Goal: Information Seeking & Learning: Learn about a topic

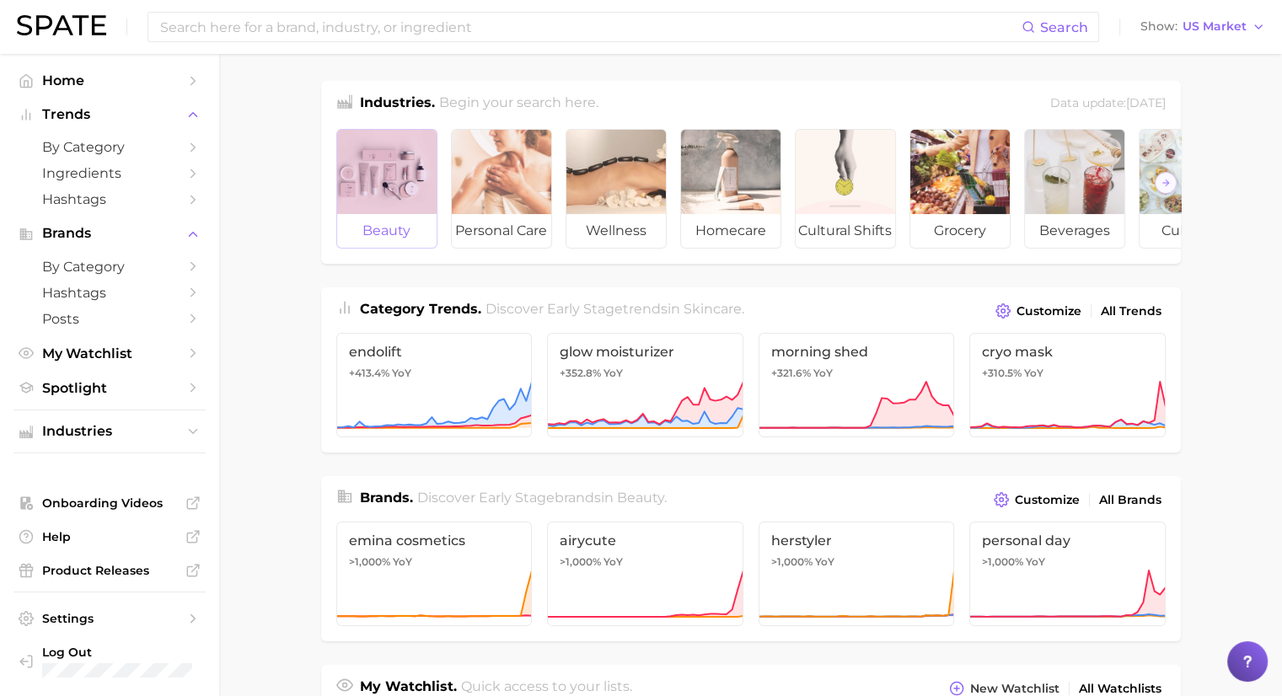
click at [407, 201] on div at bounding box center [386, 172] width 99 height 84
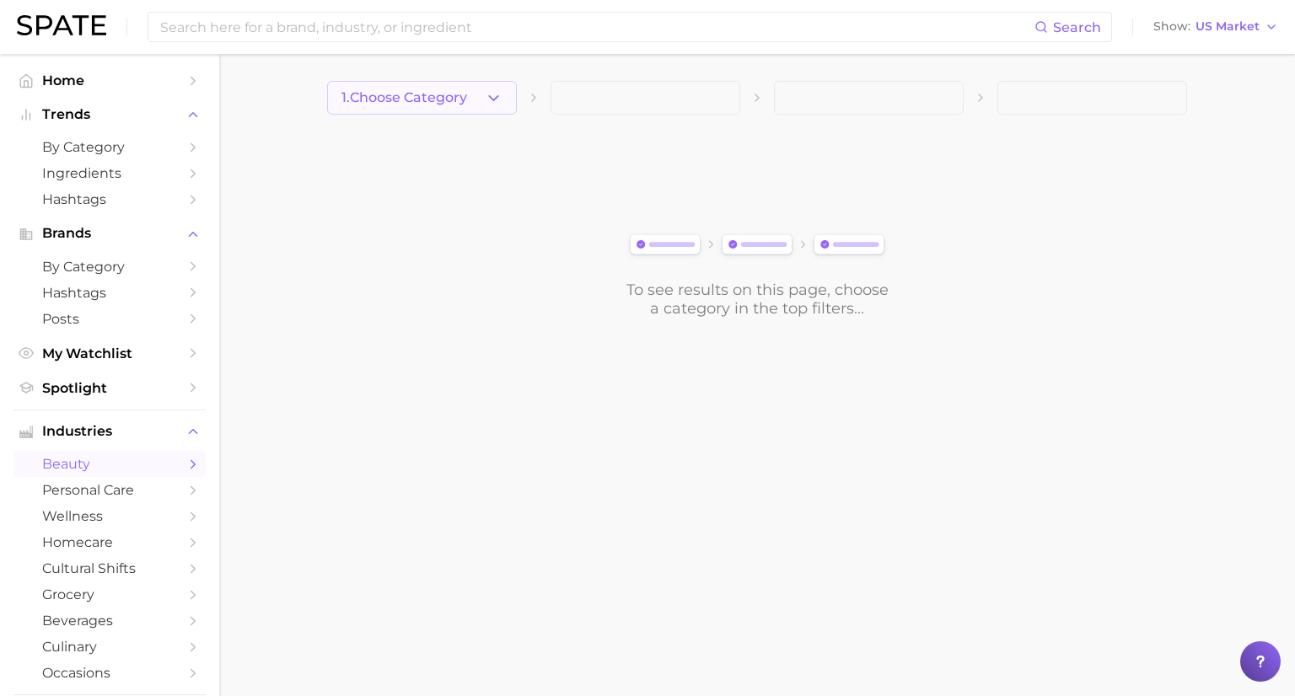
click at [485, 99] on icon "button" at bounding box center [494, 98] width 18 height 18
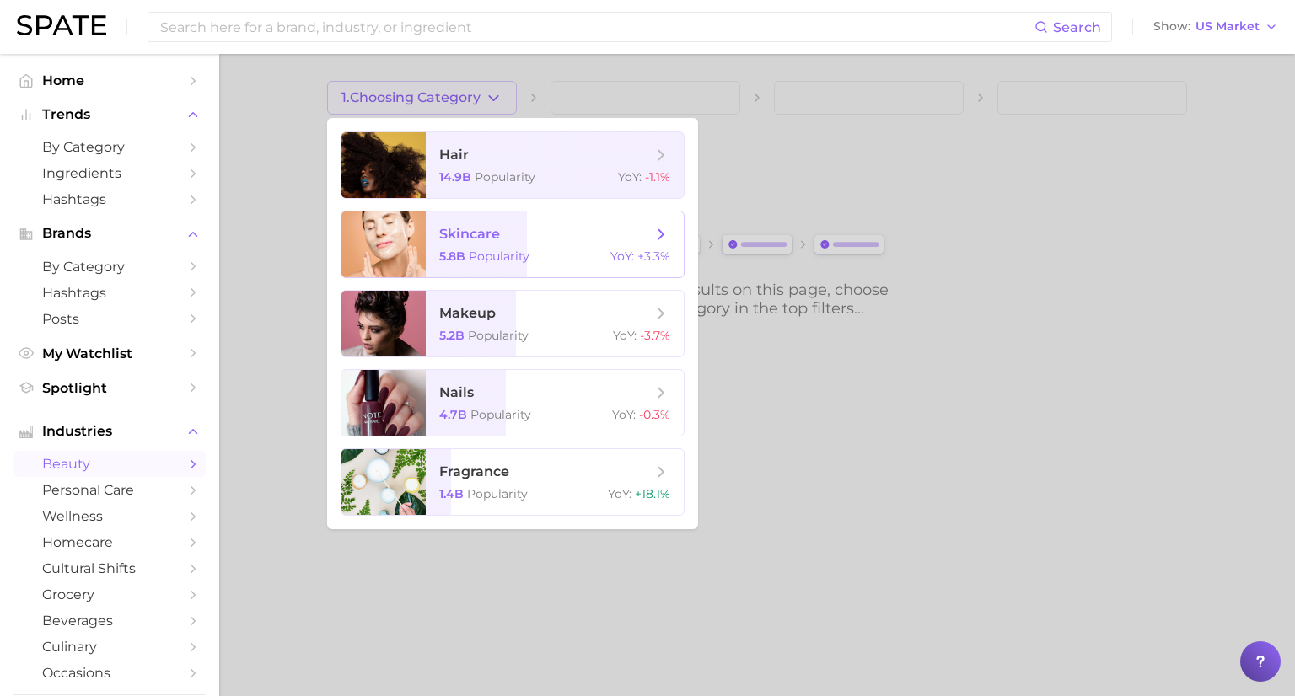
click at [524, 241] on span "skincare" at bounding box center [545, 234] width 212 height 19
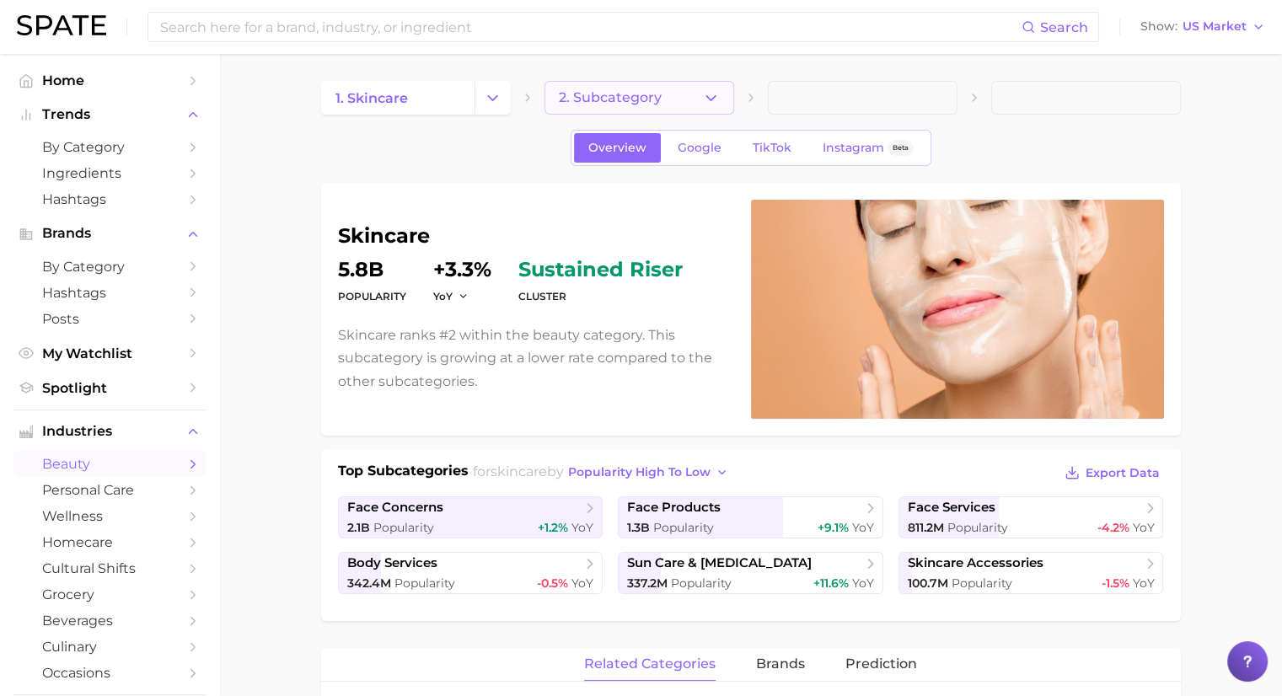
click at [702, 94] on icon "button" at bounding box center [711, 98] width 18 height 18
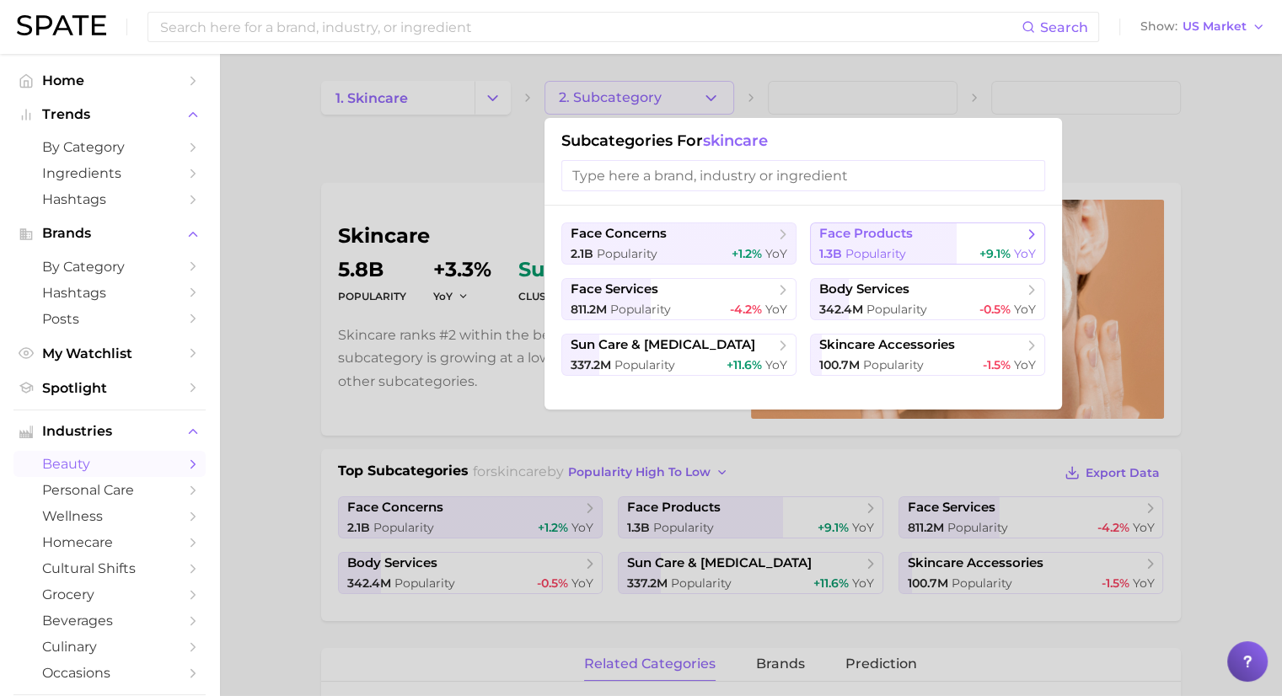
click at [908, 242] on span "face products" at bounding box center [921, 234] width 205 height 17
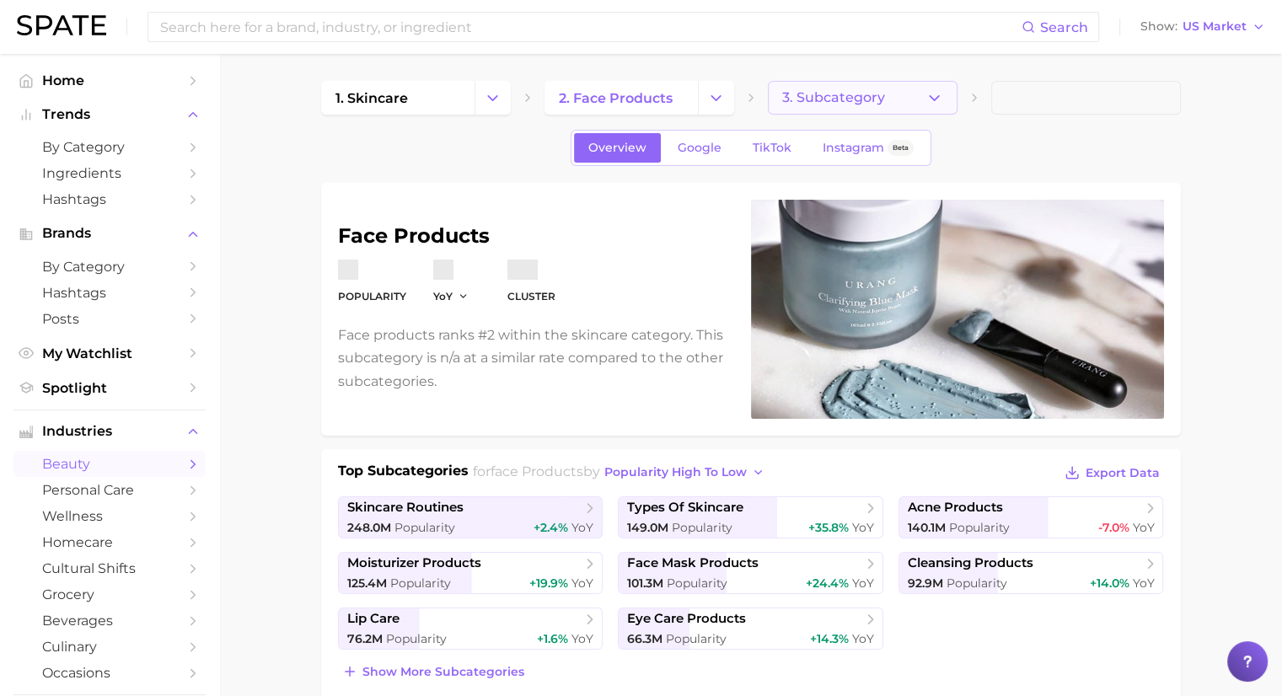
click at [934, 94] on icon "button" at bounding box center [935, 98] width 18 height 18
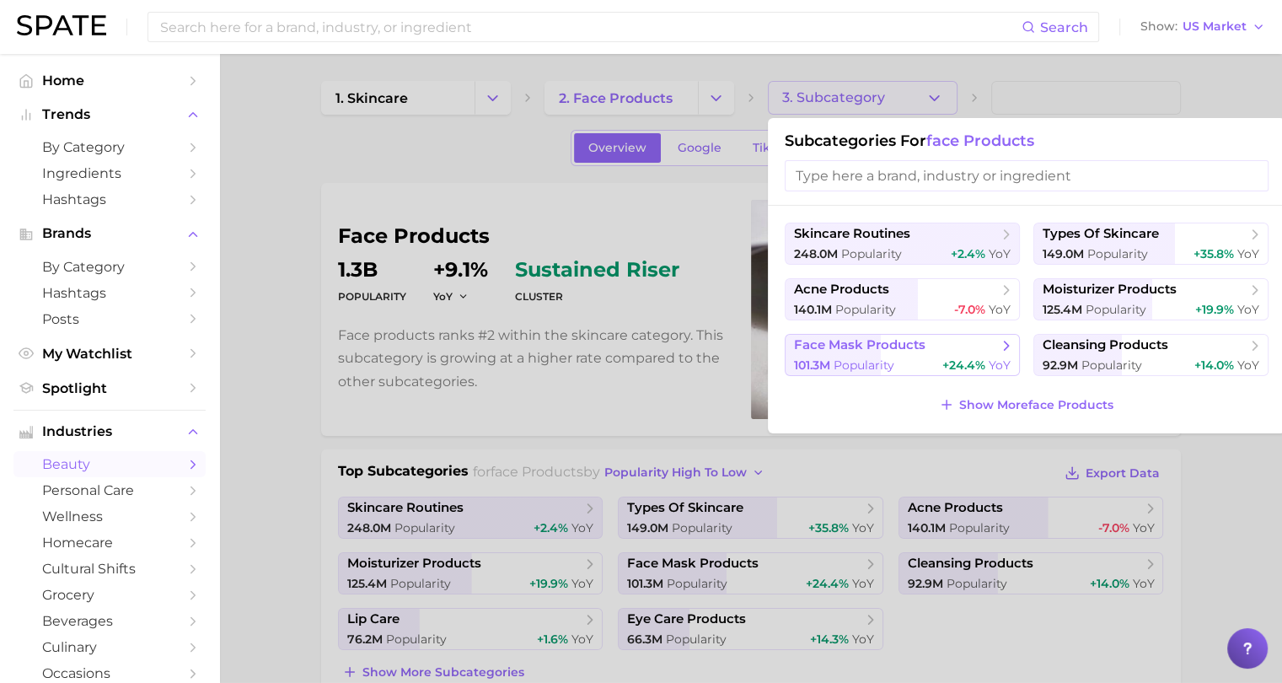
click at [948, 344] on span "face mask products" at bounding box center [896, 345] width 205 height 17
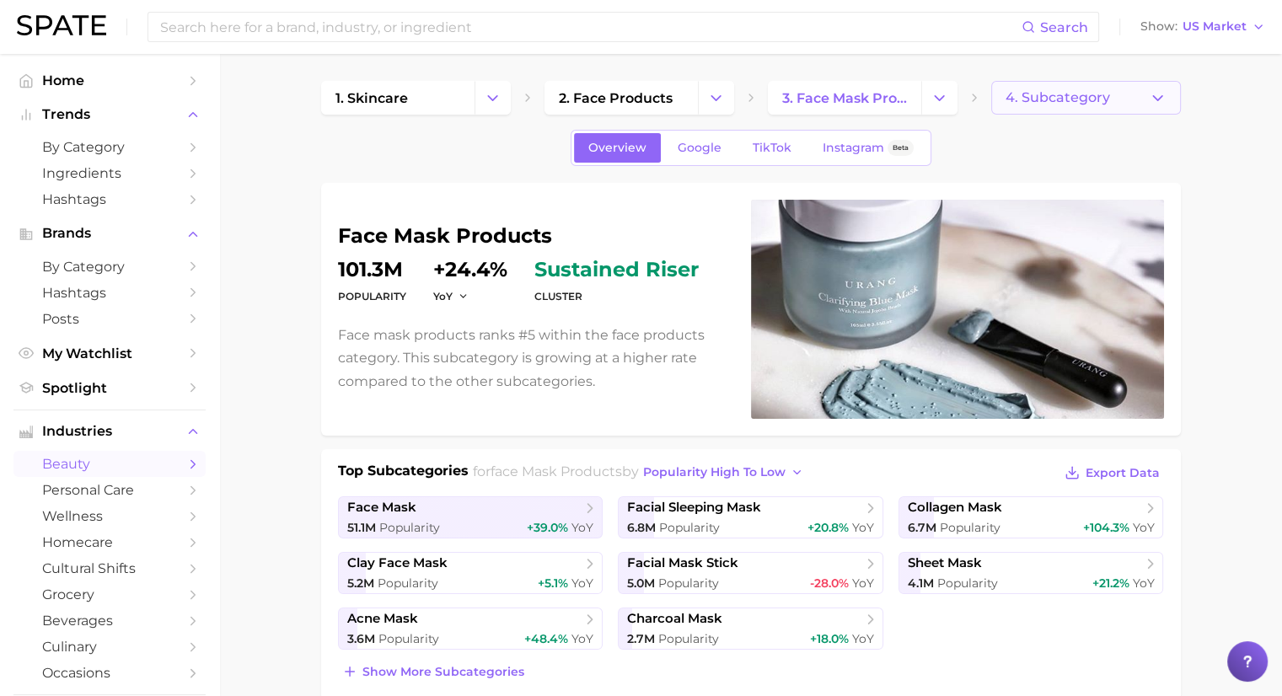
click at [1133, 105] on button "4. Subcategory" at bounding box center [1086, 98] width 190 height 34
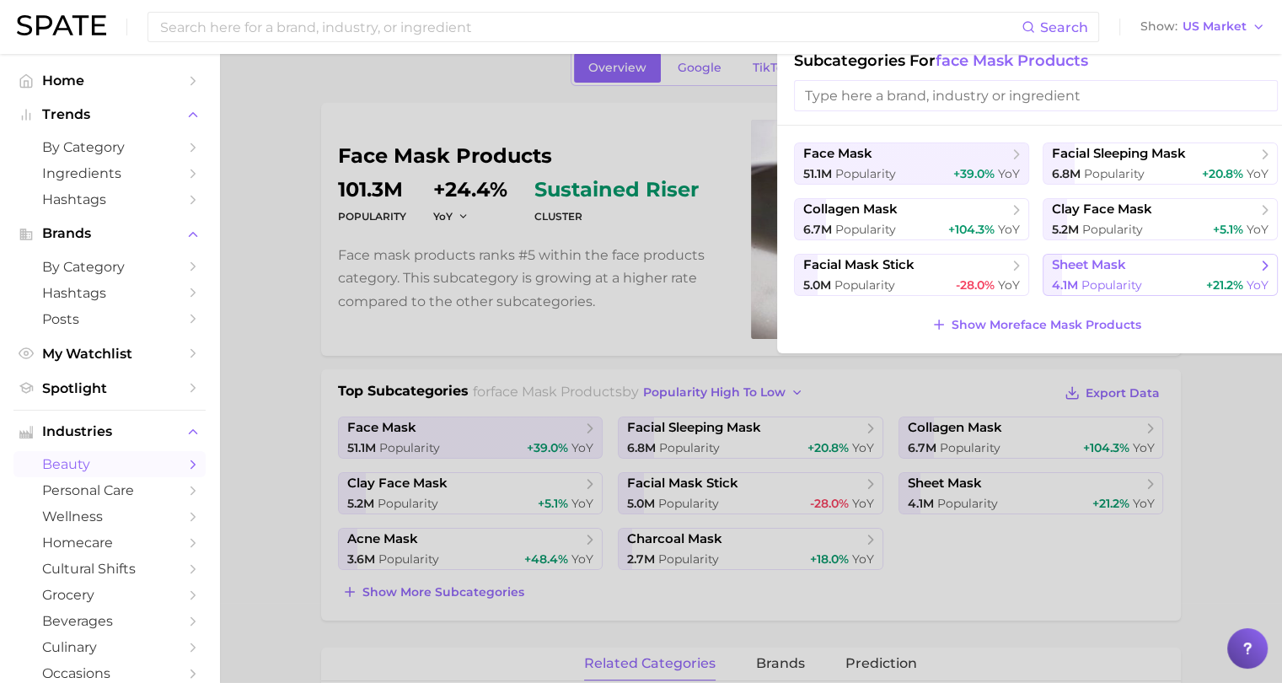
scroll to position [81, 0]
click at [1004, 158] on span "face mask" at bounding box center [905, 153] width 205 height 17
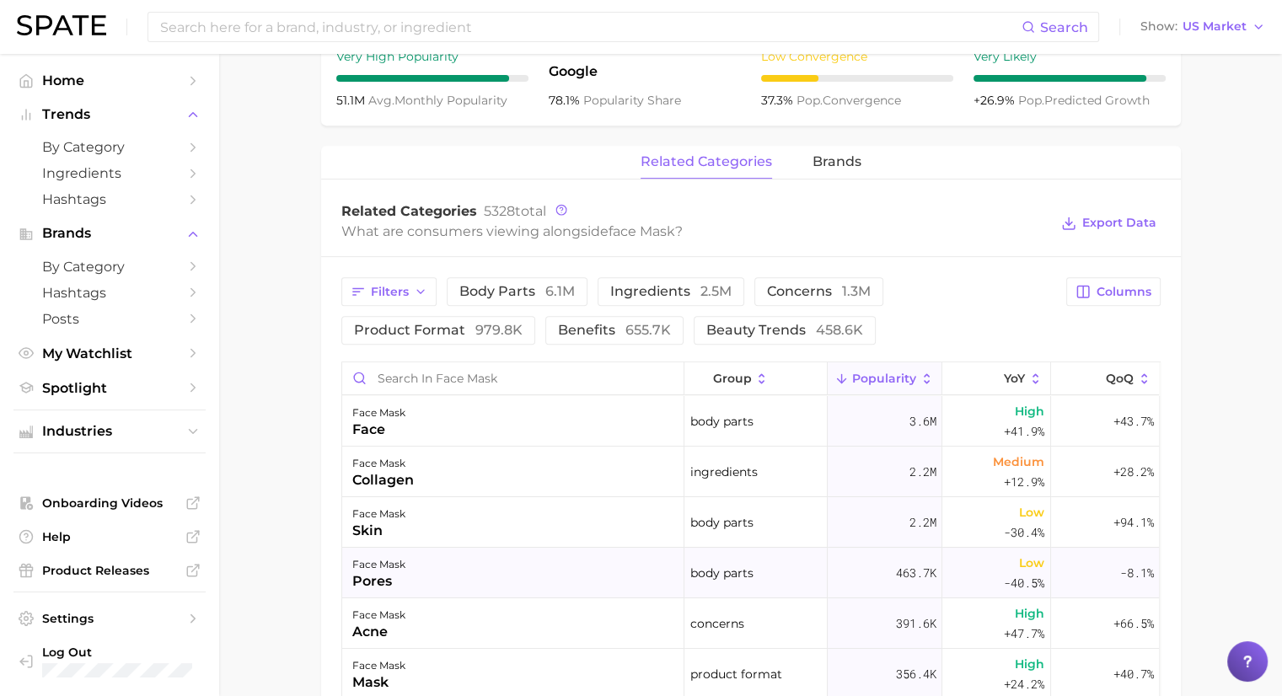
scroll to position [688, 0]
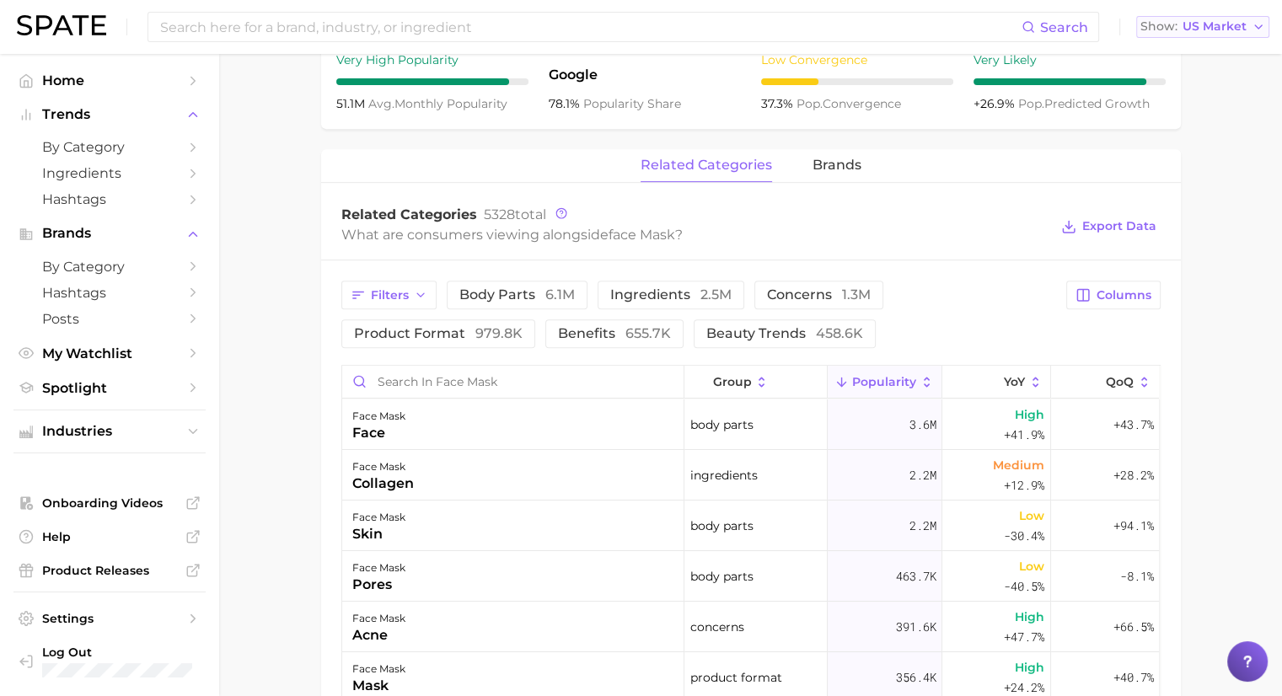
click at [1257, 24] on icon "button" at bounding box center [1258, 26] width 13 height 13
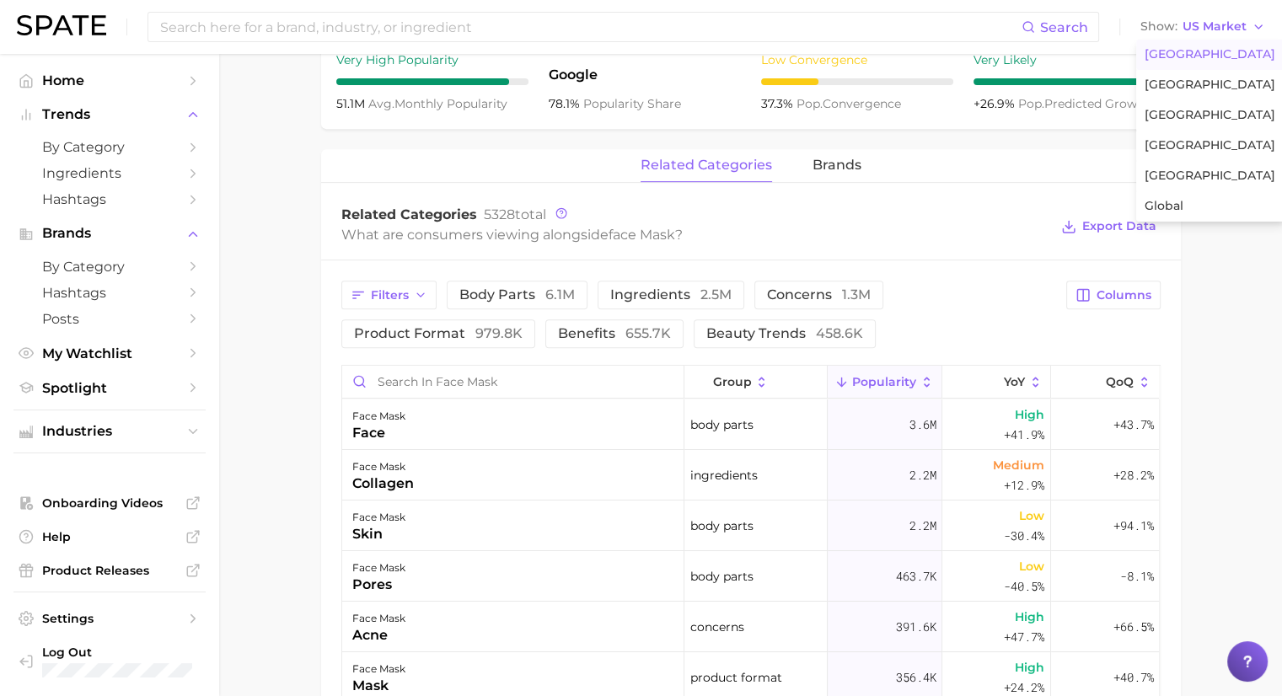
click at [1258, 265] on main "1. skincare 2. face products 3. face mask products 4. face mask Overview Google…" at bounding box center [750, 266] width 1063 height 1800
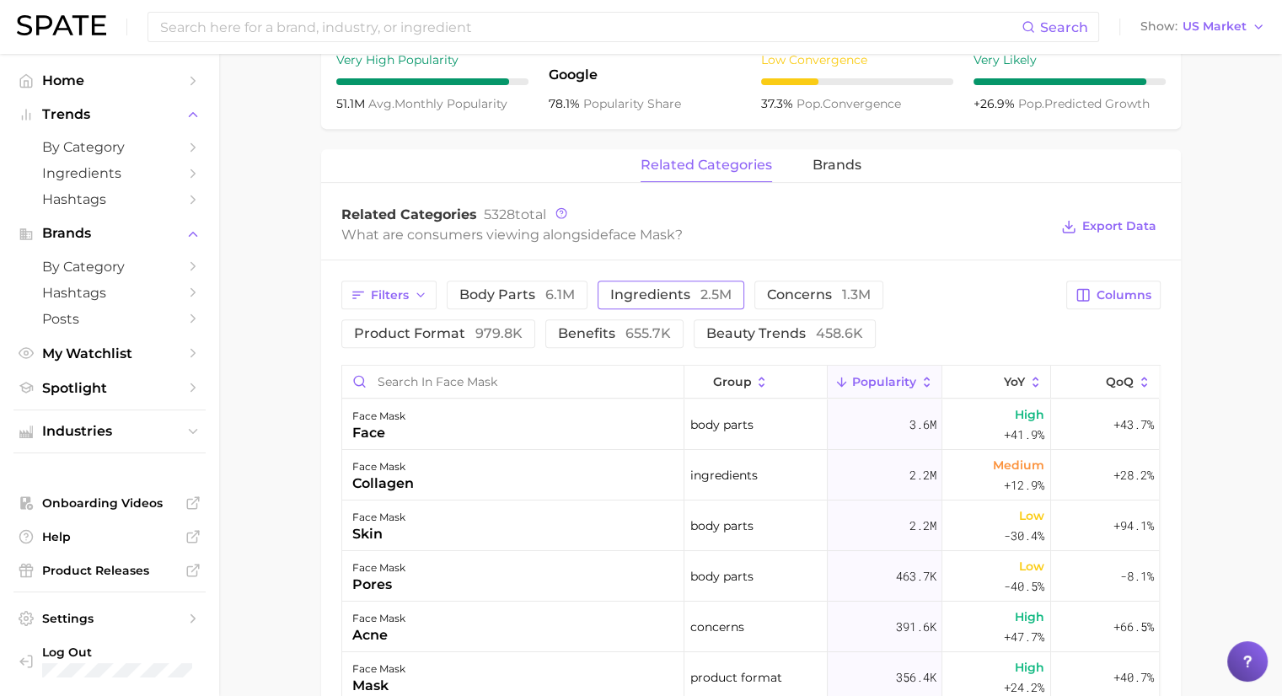
click at [655, 293] on span "ingredients 2.5m" at bounding box center [670, 294] width 121 height 13
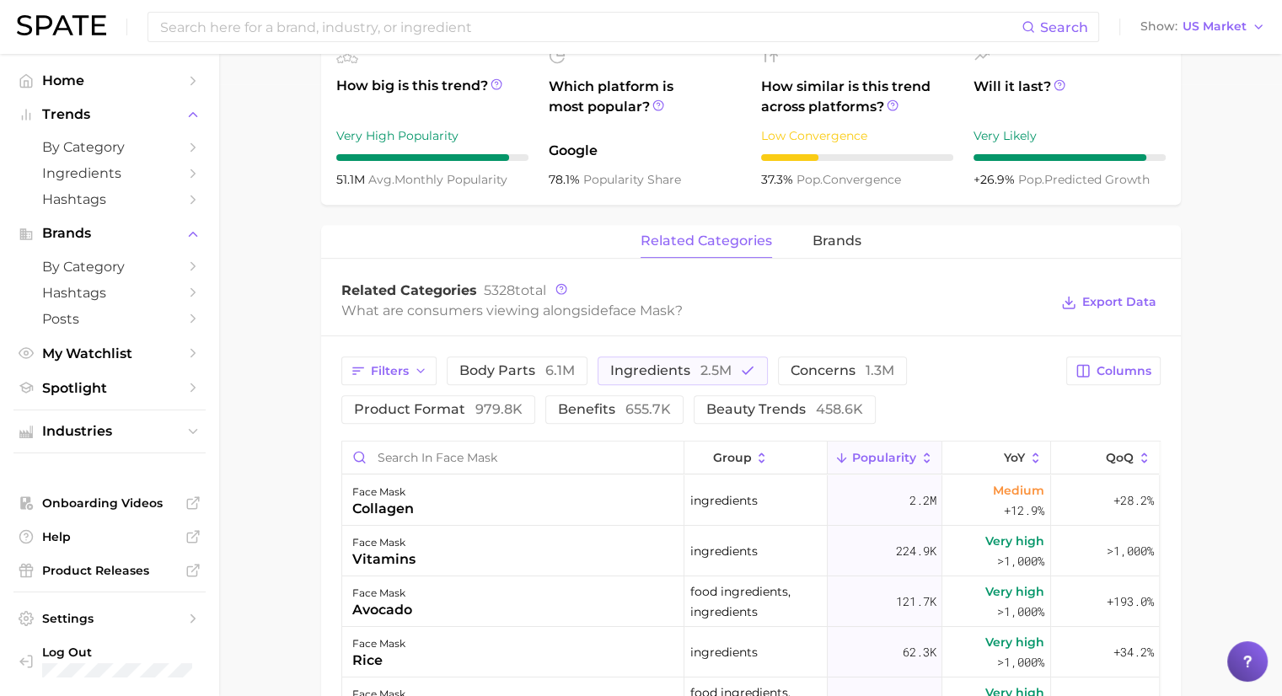
scroll to position [610, 0]
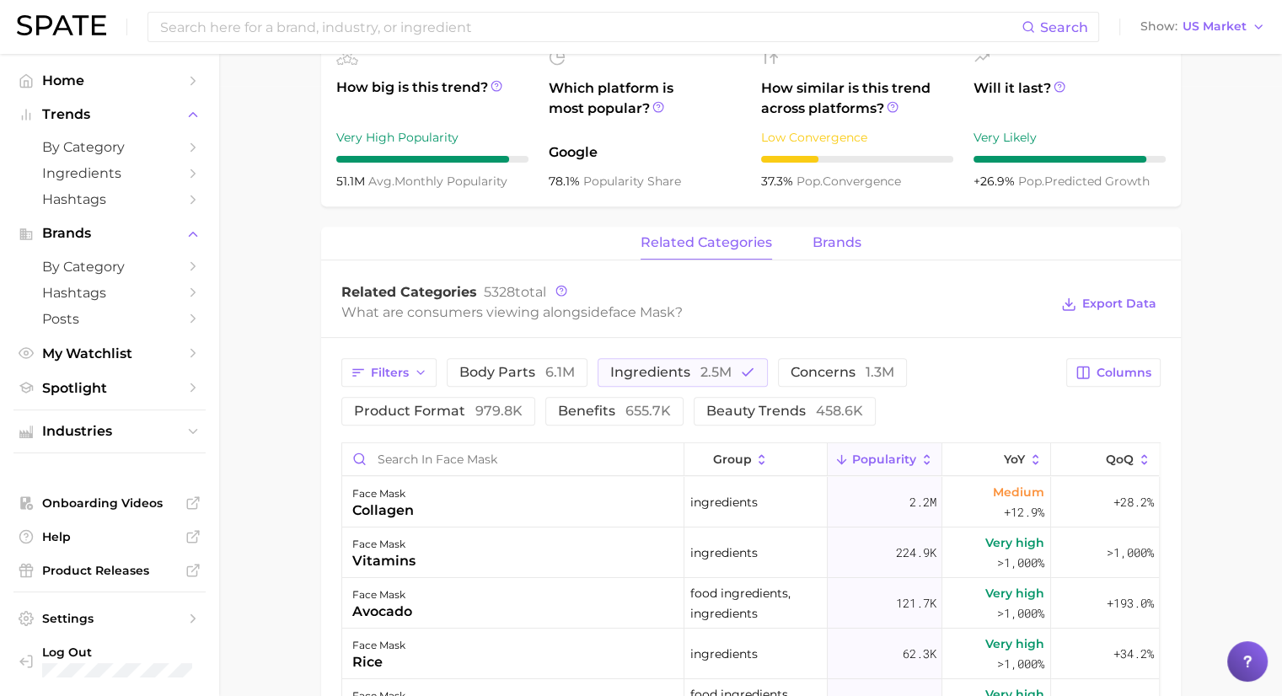
click at [826, 250] on button "brands" at bounding box center [837, 243] width 49 height 33
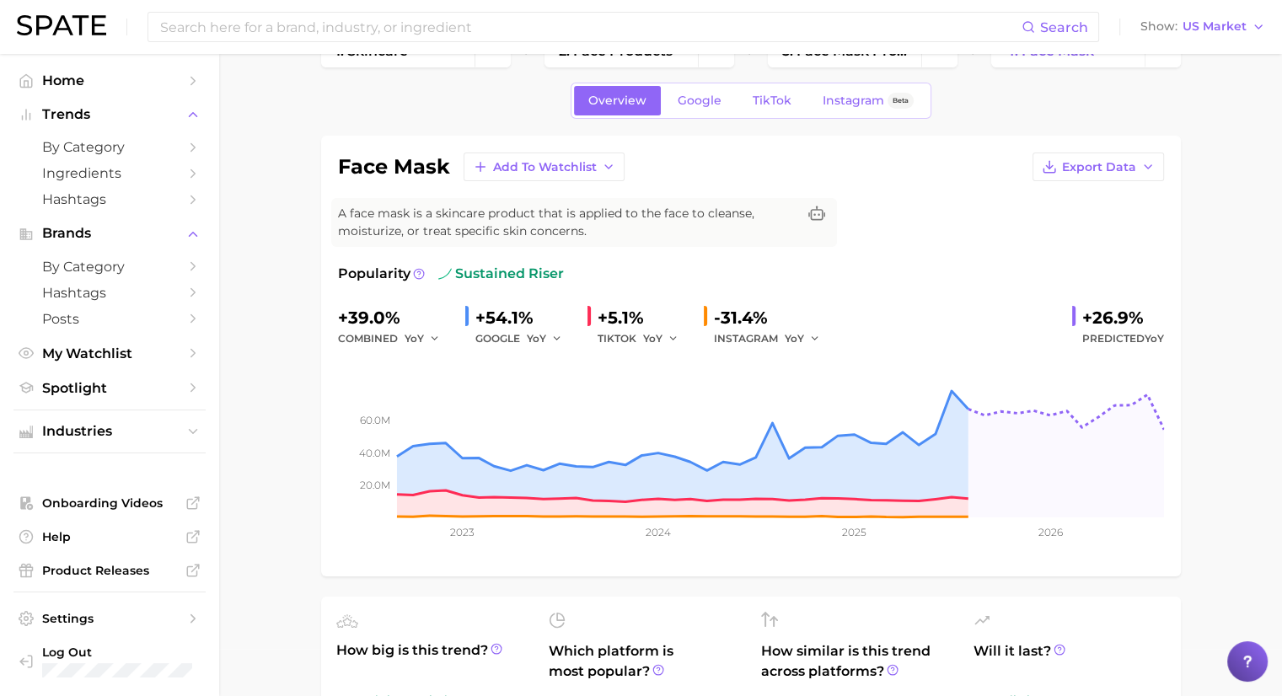
scroll to position [0, 0]
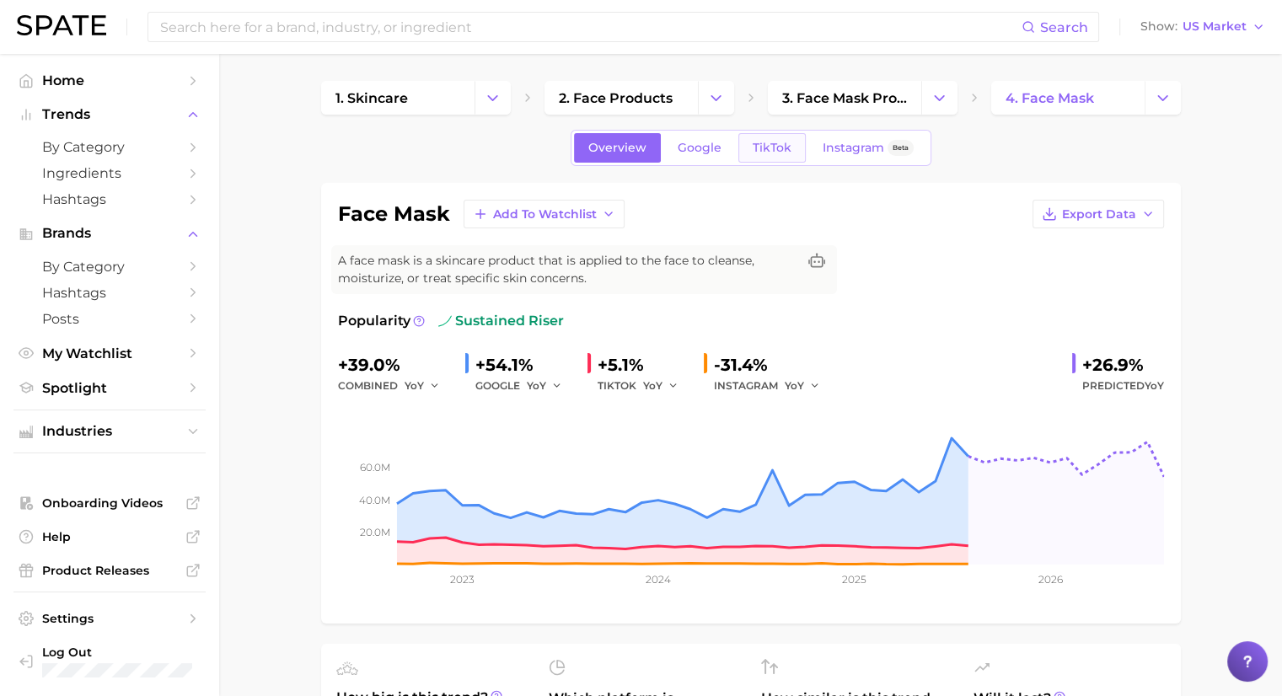
click at [772, 156] on link "TikTok" at bounding box center [772, 148] width 67 height 30
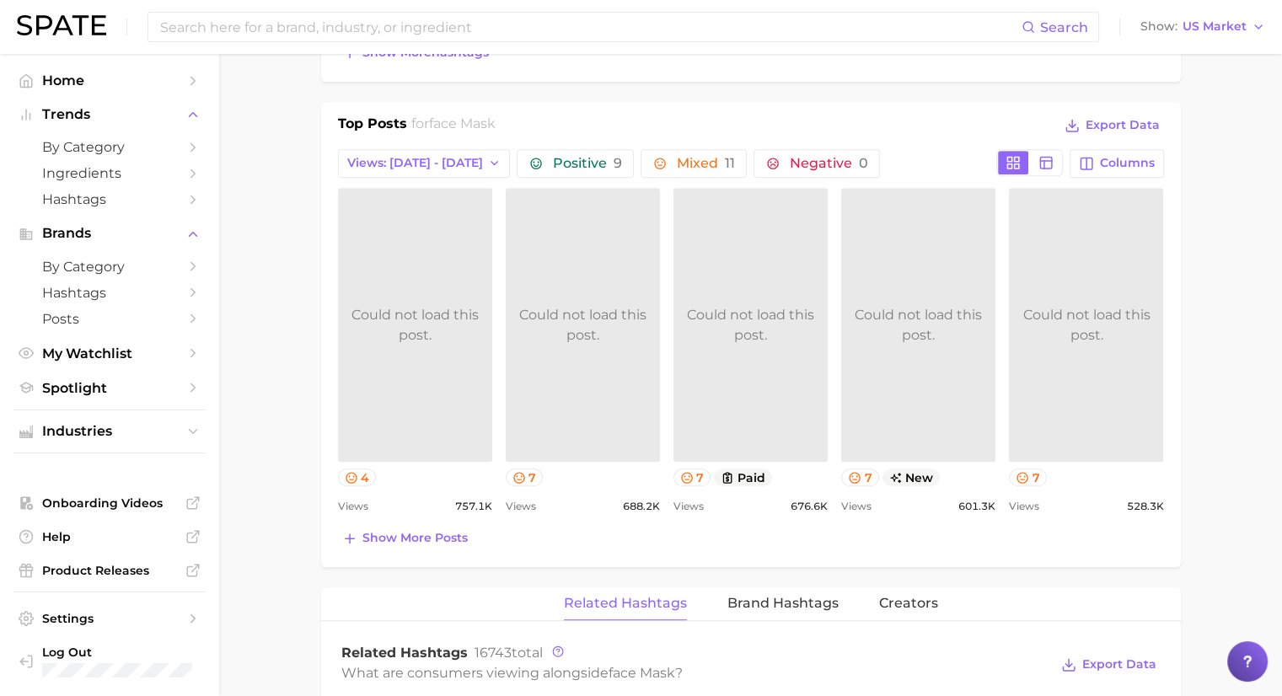
scroll to position [785, 0]
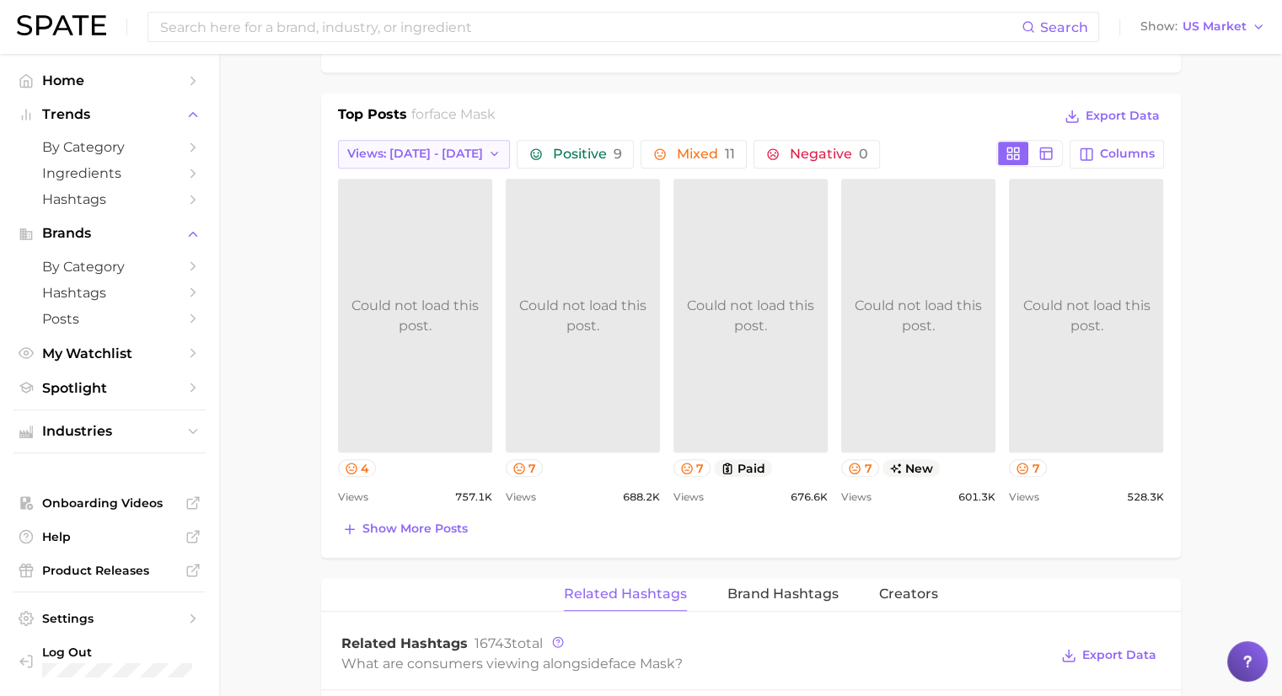
click at [465, 142] on button "Views: [DATE] - [DATE]" at bounding box center [424, 154] width 173 height 29
click at [396, 252] on button "Total Views" at bounding box center [430, 246] width 185 height 30
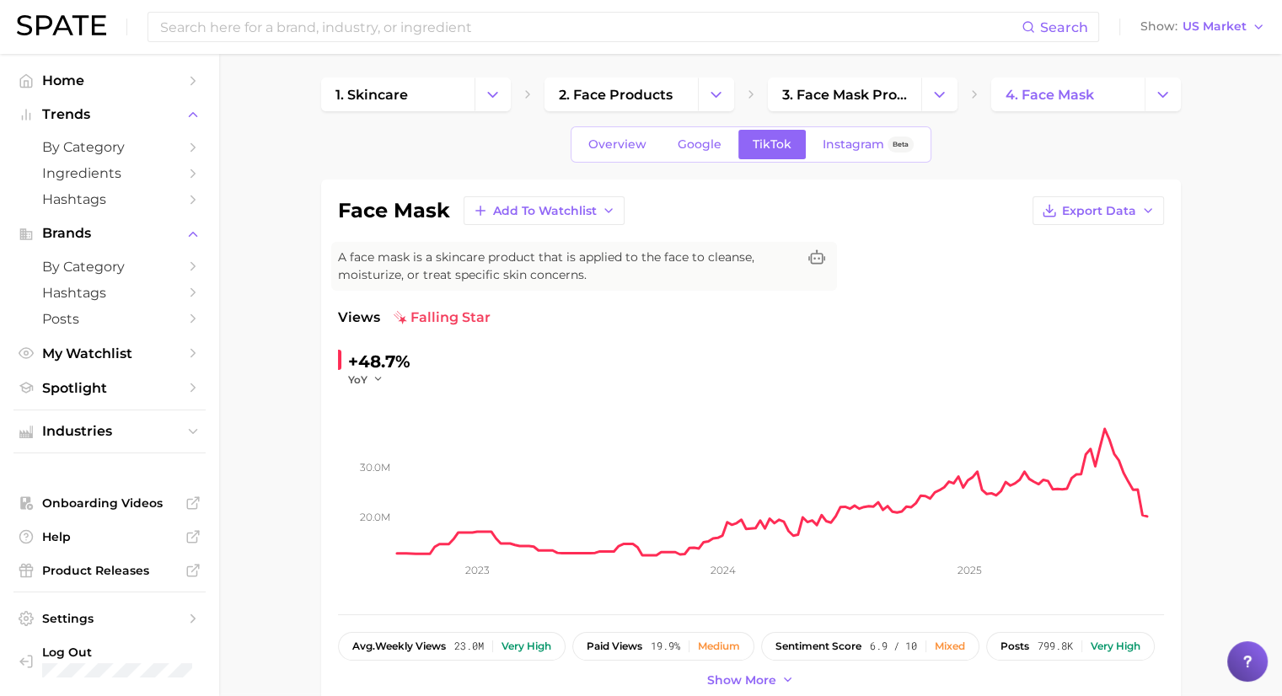
scroll to position [0, 0]
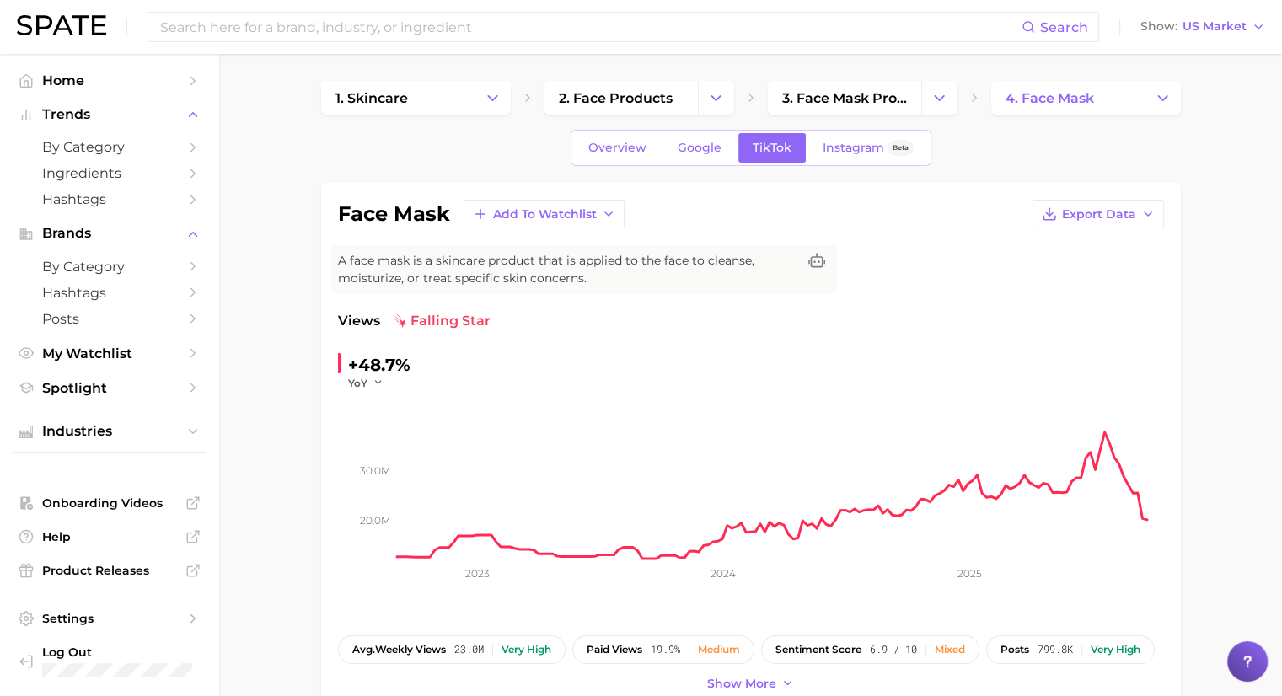
click at [479, 573] on tspan "2023" at bounding box center [477, 573] width 24 height 13
click at [585, 155] on link "Overview" at bounding box center [617, 148] width 87 height 30
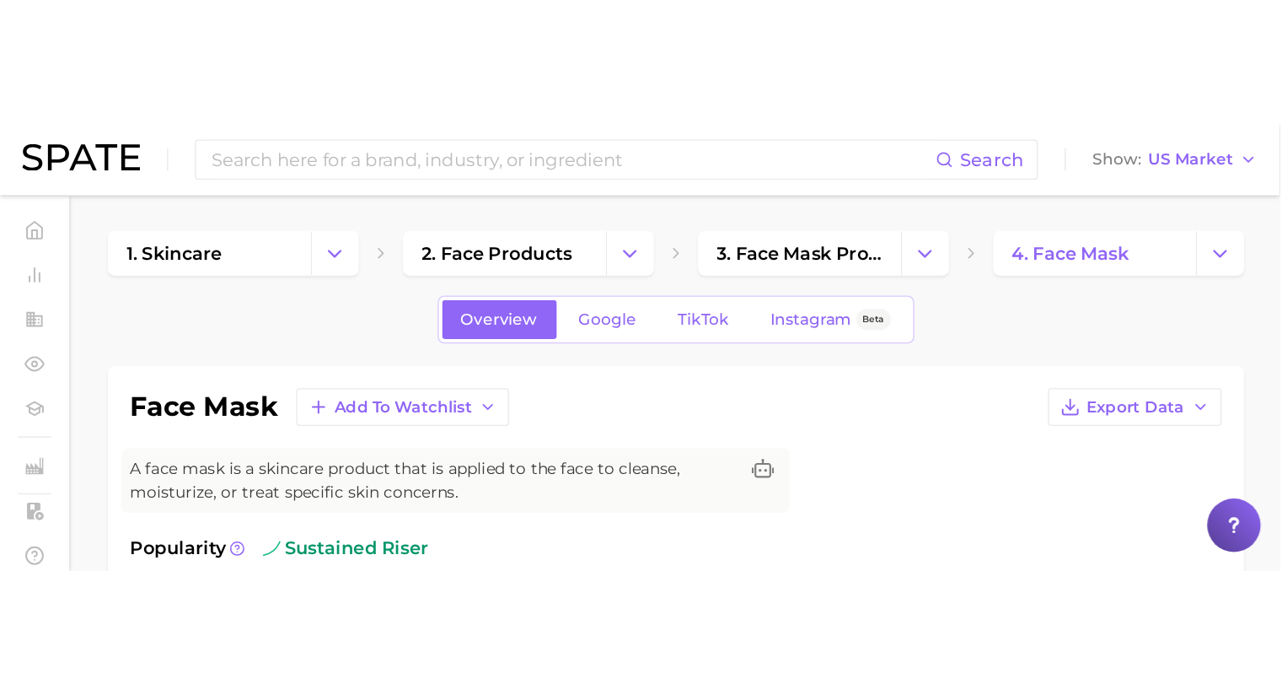
scroll to position [671, 0]
